Goal: Transaction & Acquisition: Purchase product/service

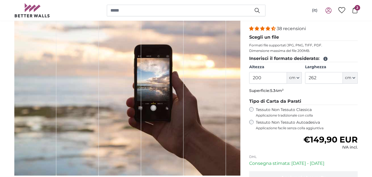
click at [357, 10] on span "2" at bounding box center [358, 8] width 6 height 6
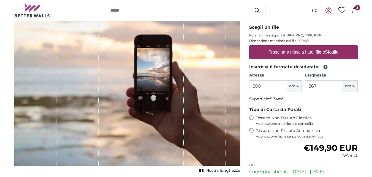
scroll to position [63, 0]
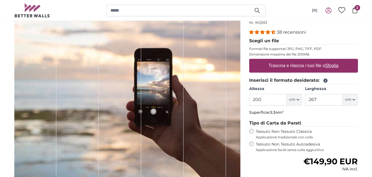
click at [329, 64] on u "Sfoglia" at bounding box center [332, 65] width 14 height 5
click at [329, 60] on input "Trascina e rilascia i tuoi file o Sfoglia" at bounding box center [303, 60] width 109 height 2
type input "**********"
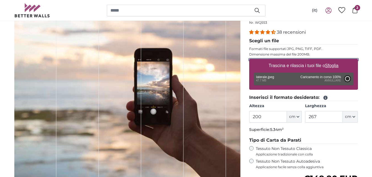
type input "262"
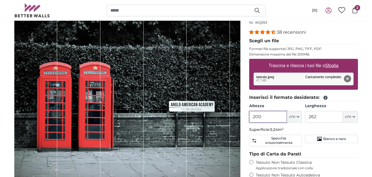
click at [259, 115] on input "200" at bounding box center [268, 117] width 38 height 12
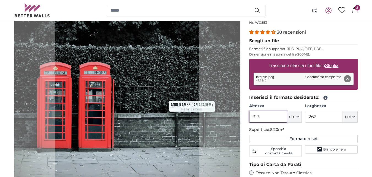
type input "313"
click at [330, 116] on input "262" at bounding box center [324, 117] width 38 height 12
type input "277"
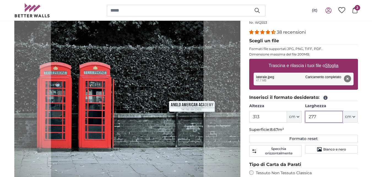
type input "277"
click at [273, 117] on input "313" at bounding box center [268, 117] width 38 height 12
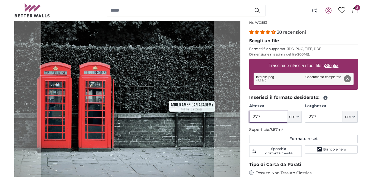
type input "277"
click at [317, 114] on input "277" at bounding box center [324, 117] width 38 height 12
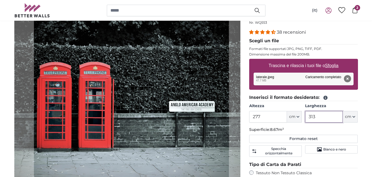
click at [172, 110] on cropper-handle at bounding box center [131, 95] width 195 height 173
click at [170, 110] on cropper-handle at bounding box center [130, 95] width 195 height 173
click at [172, 110] on cropper-handle at bounding box center [131, 95] width 195 height 173
type input "313"
click at [287, 50] on p "Formati file supportati JPG, PNG, TIFF, PDF." at bounding box center [303, 49] width 109 height 4
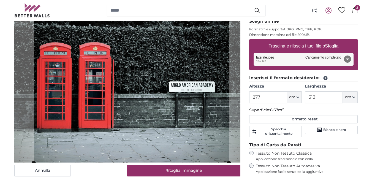
scroll to position [63, 0]
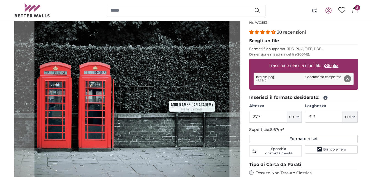
click at [203, 37] on cropper-handle at bounding box center [131, 95] width 195 height 173
click at [353, 34] on div "38 recensioni" at bounding box center [303, 32] width 109 height 6
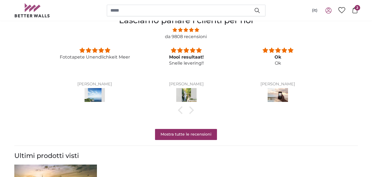
scroll to position [459, 0]
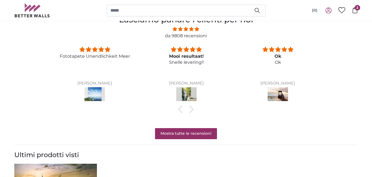
drag, startPoint x: 372, startPoint y: 58, endPoint x: 376, endPoint y: 33, distance: 25.9
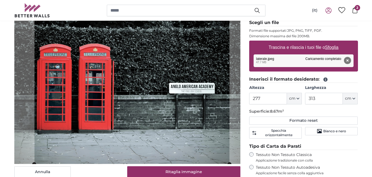
scroll to position [89, 0]
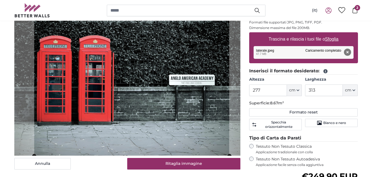
click at [208, 95] on cropper-handle at bounding box center [131, 69] width 195 height 173
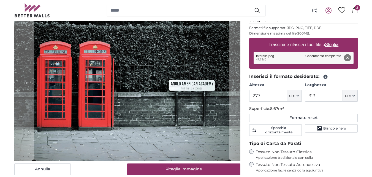
scroll to position [86, 0]
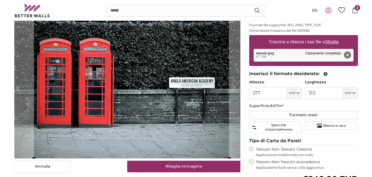
click at [219, 138] on cropper-handle at bounding box center [131, 72] width 195 height 173
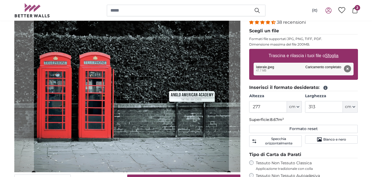
scroll to position [58, 0]
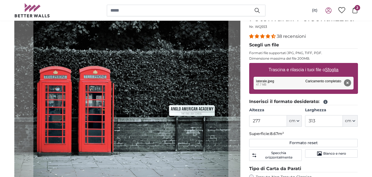
click at [204, 86] on cropper-handle at bounding box center [130, 100] width 195 height 173
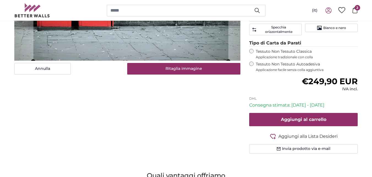
scroll to position [195, 0]
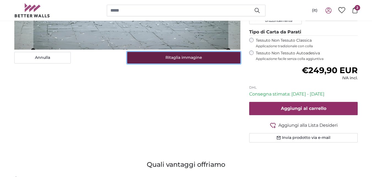
click at [213, 56] on button "Ritaglia immagine" at bounding box center [183, 58] width 113 height 12
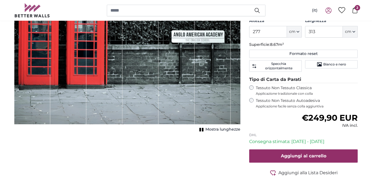
scroll to position [164, 0]
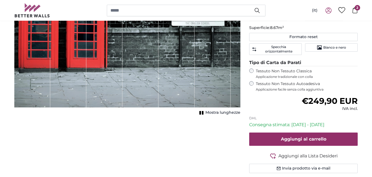
click at [225, 112] on span "Mostra lunghezze" at bounding box center [223, 113] width 35 height 6
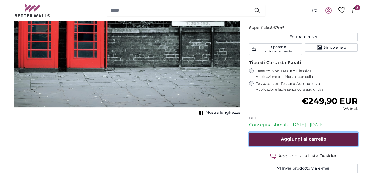
click at [324, 136] on span "Aggiungi al carrello" at bounding box center [303, 138] width 45 height 5
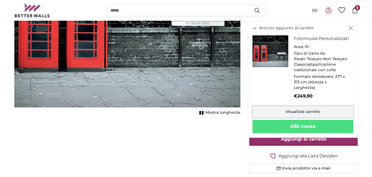
click at [303, 117] on link "Visualizza carrello" at bounding box center [303, 112] width 101 height 12
